Goal: Task Accomplishment & Management: Use online tool/utility

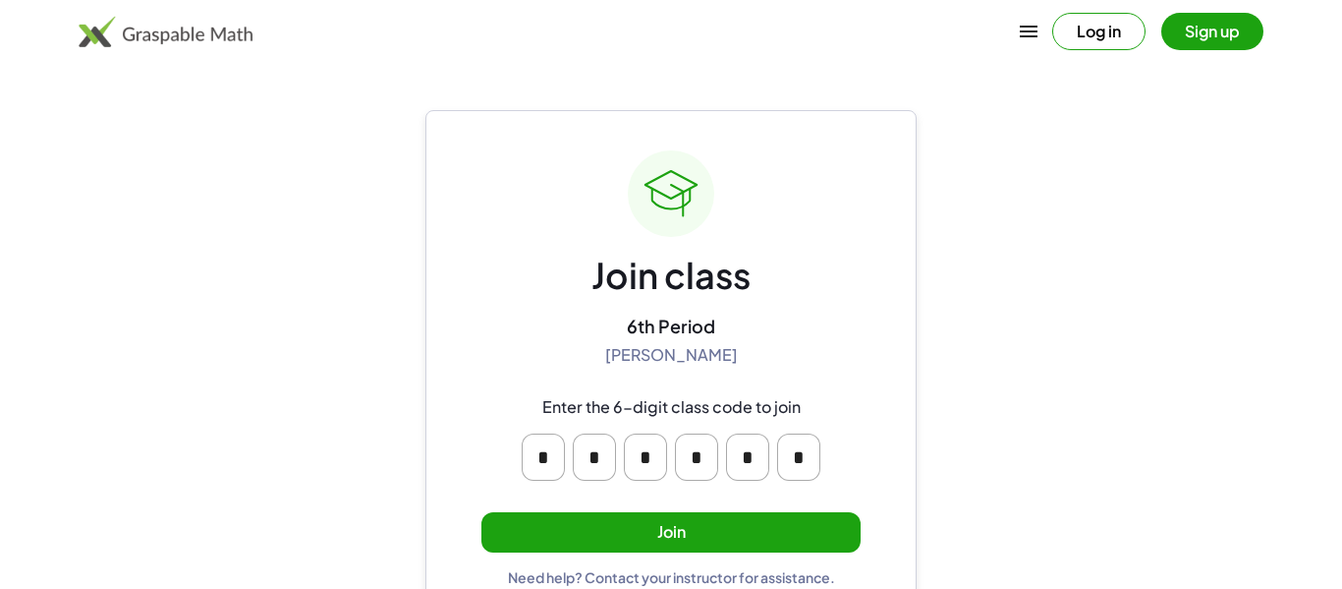
scroll to position [37, 0]
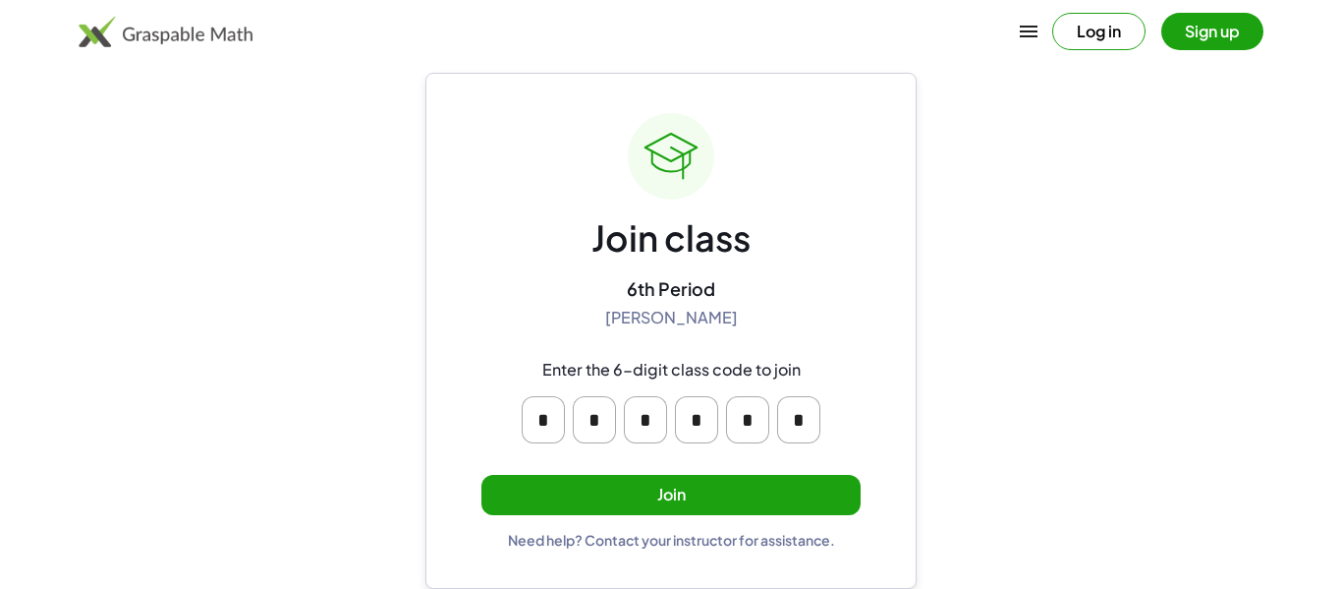
click at [754, 431] on input "*" at bounding box center [747, 419] width 43 height 47
click at [740, 485] on button "Join" at bounding box center [671, 495] width 379 height 40
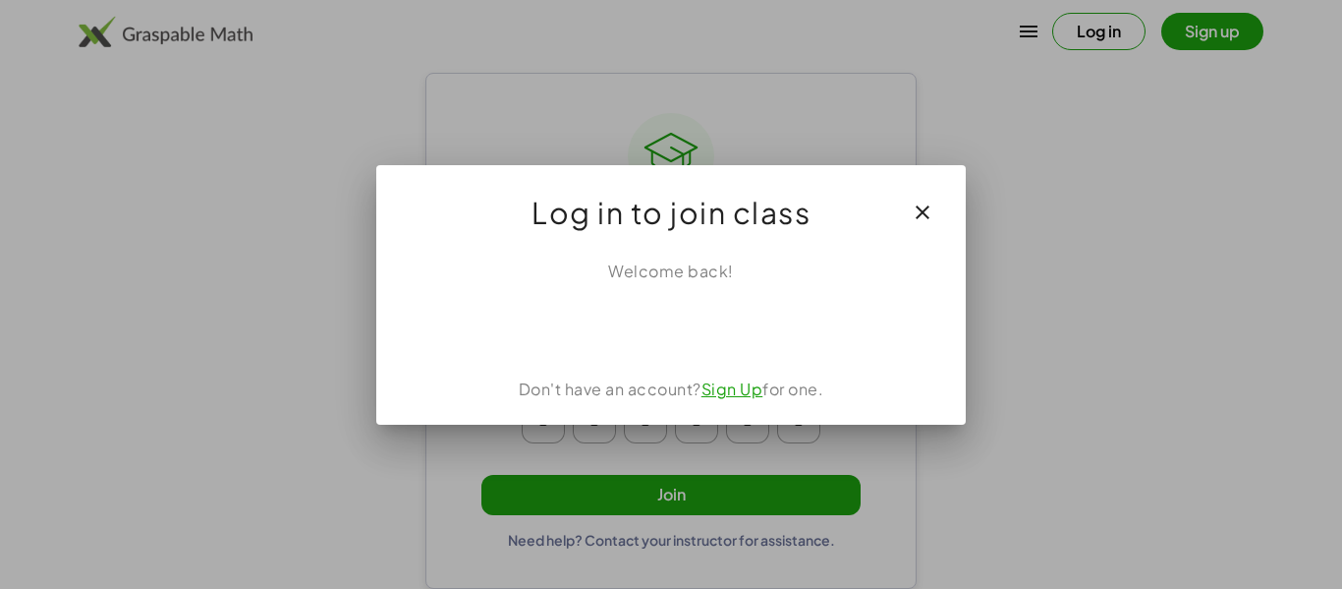
scroll to position [0, 0]
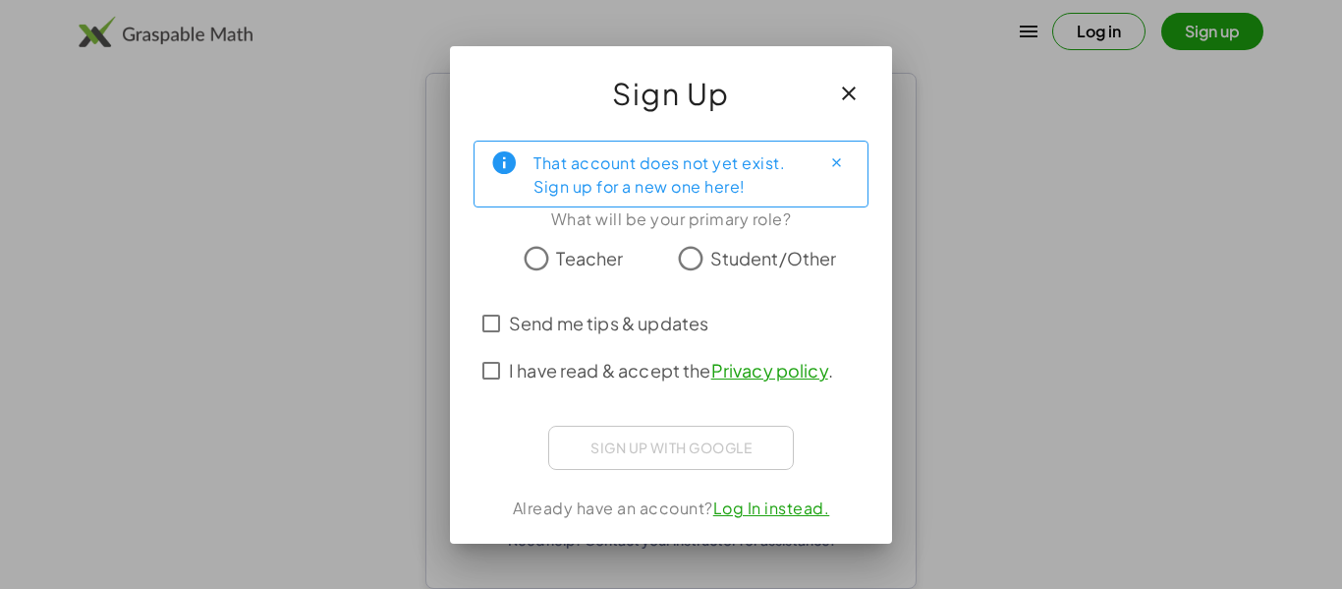
click at [725, 254] on span "Student/Other" at bounding box center [774, 258] width 127 height 27
click at [826, 165] on button "Close" at bounding box center [836, 162] width 31 height 31
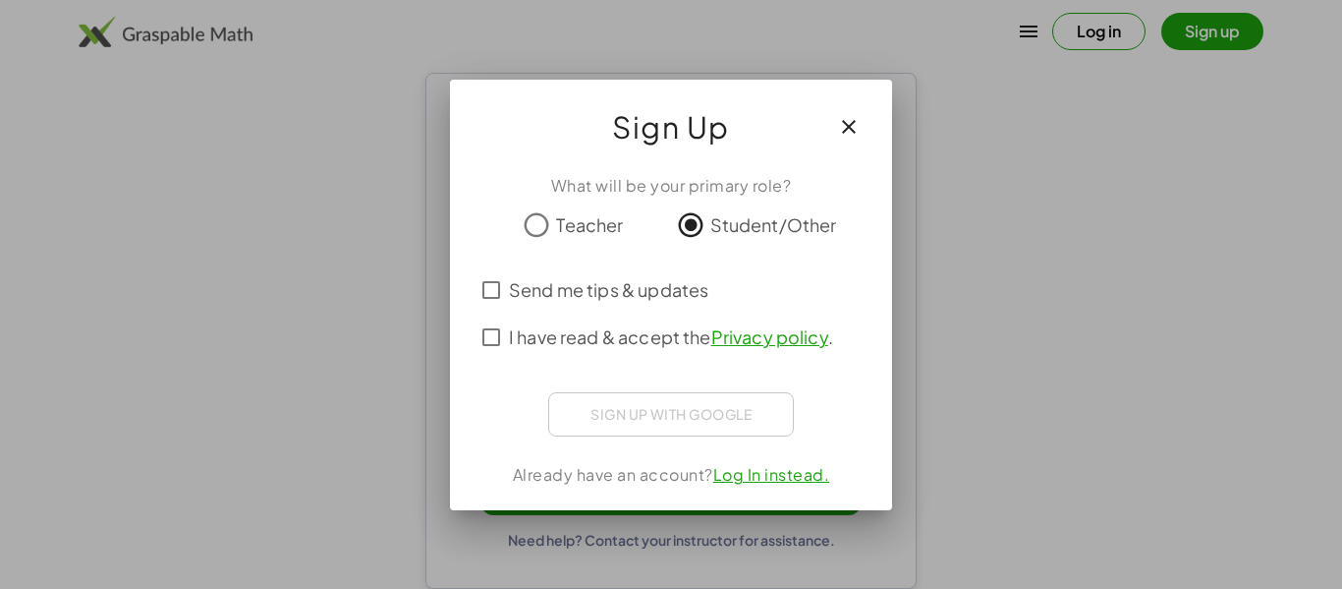
click at [614, 296] on span "Send me tips & updates" at bounding box center [608, 289] width 199 height 27
click at [611, 337] on span "I have read & accept the Privacy policy ." at bounding box center [671, 336] width 324 height 27
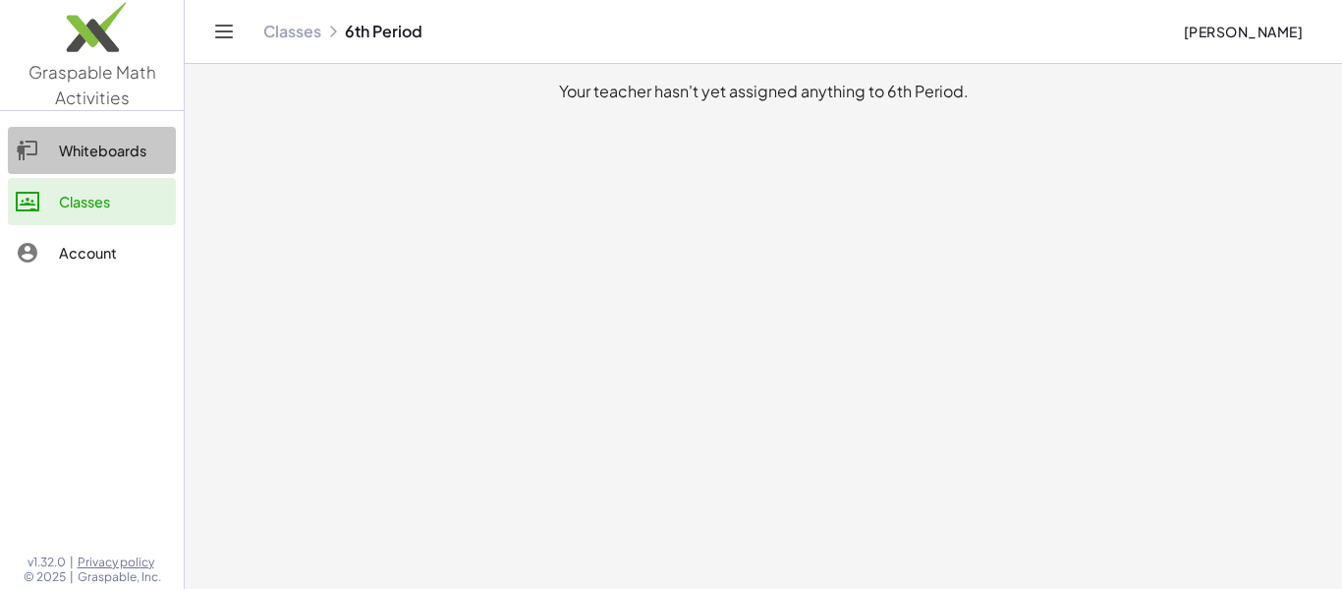
click at [103, 157] on div "Whiteboards" at bounding box center [113, 151] width 109 height 24
